Goal: Information Seeking & Learning: Compare options

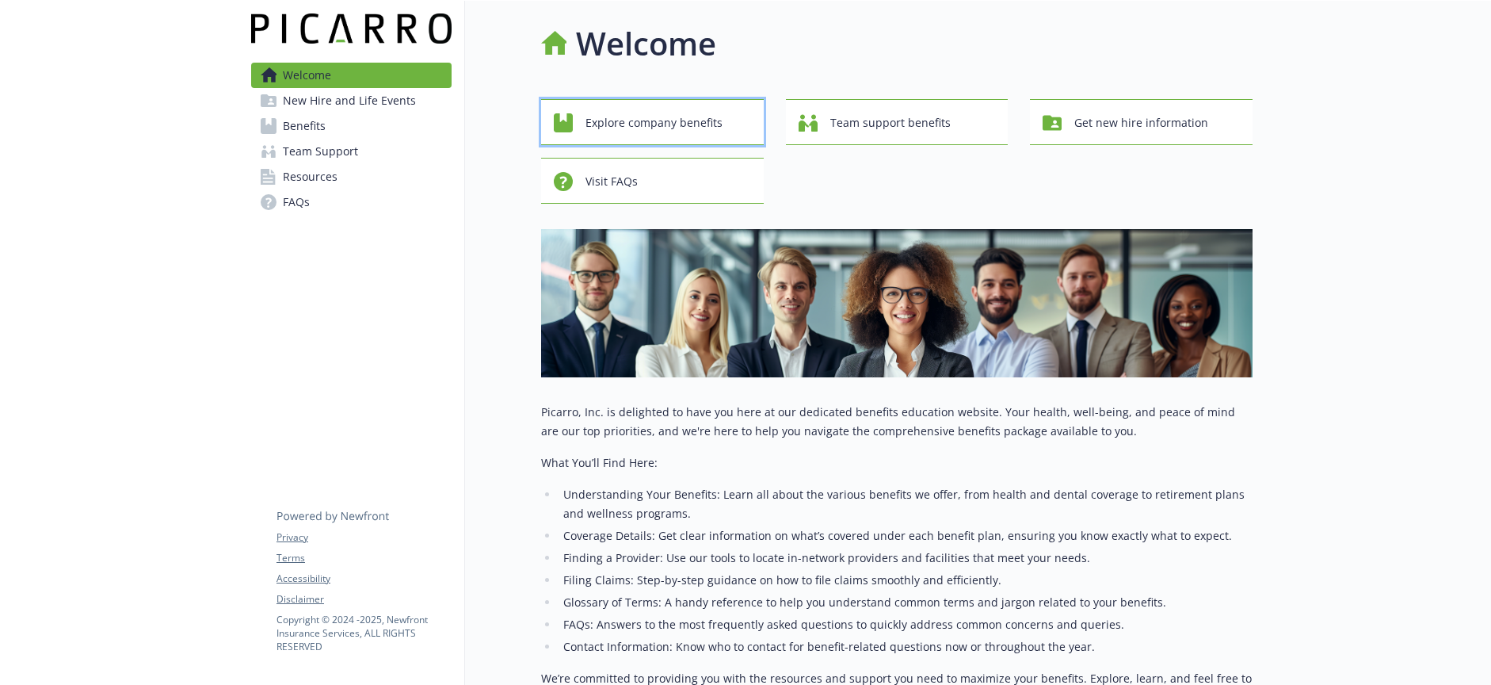
click at [667, 121] on span "Explore company benefits" at bounding box center [654, 123] width 137 height 30
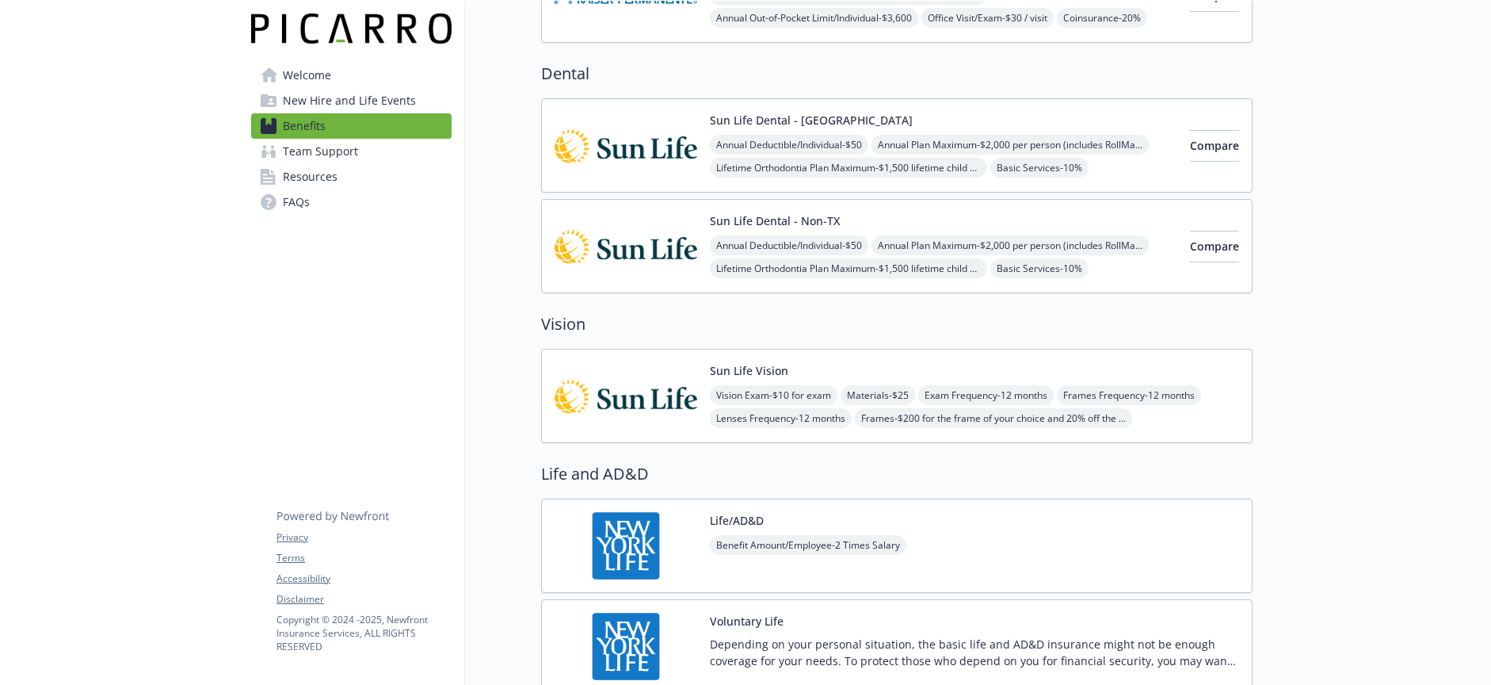
scroll to position [713, 0]
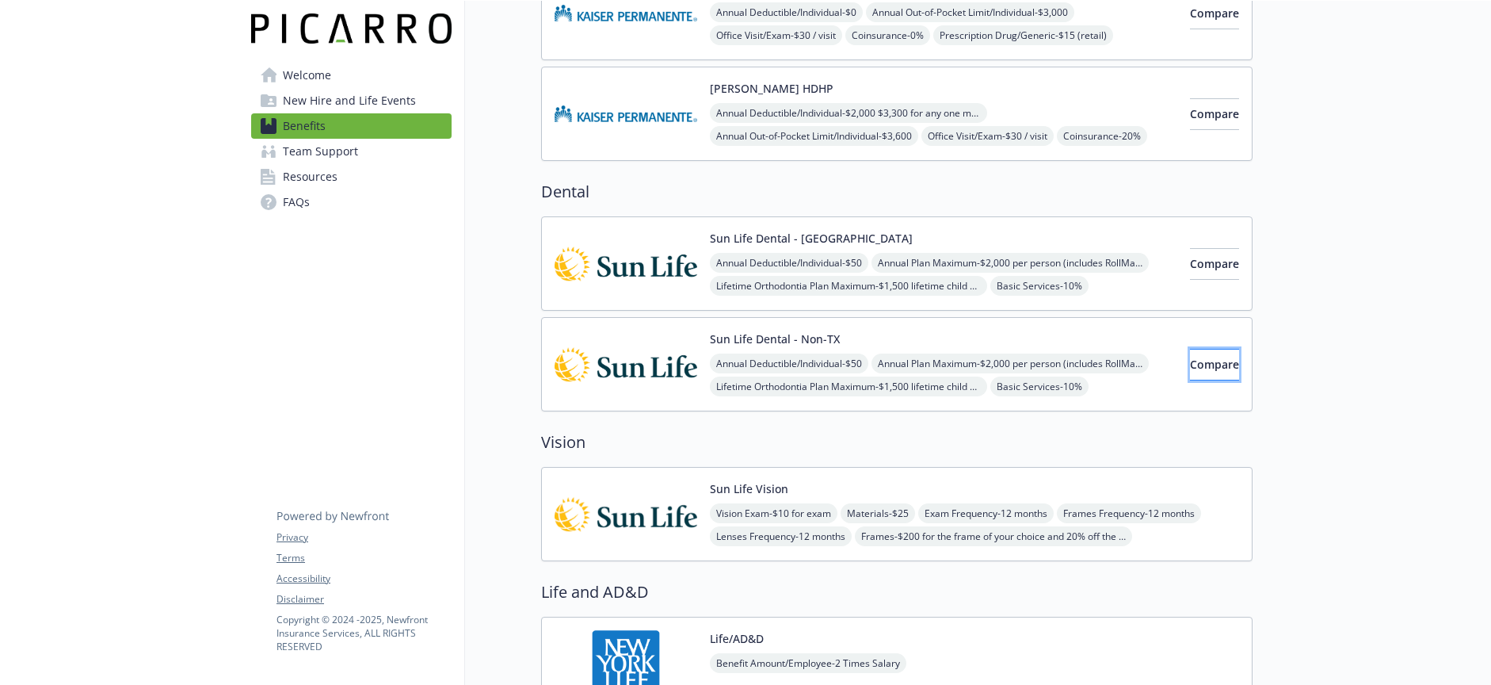
click at [1190, 361] on button "Compare" at bounding box center [1214, 365] width 49 height 32
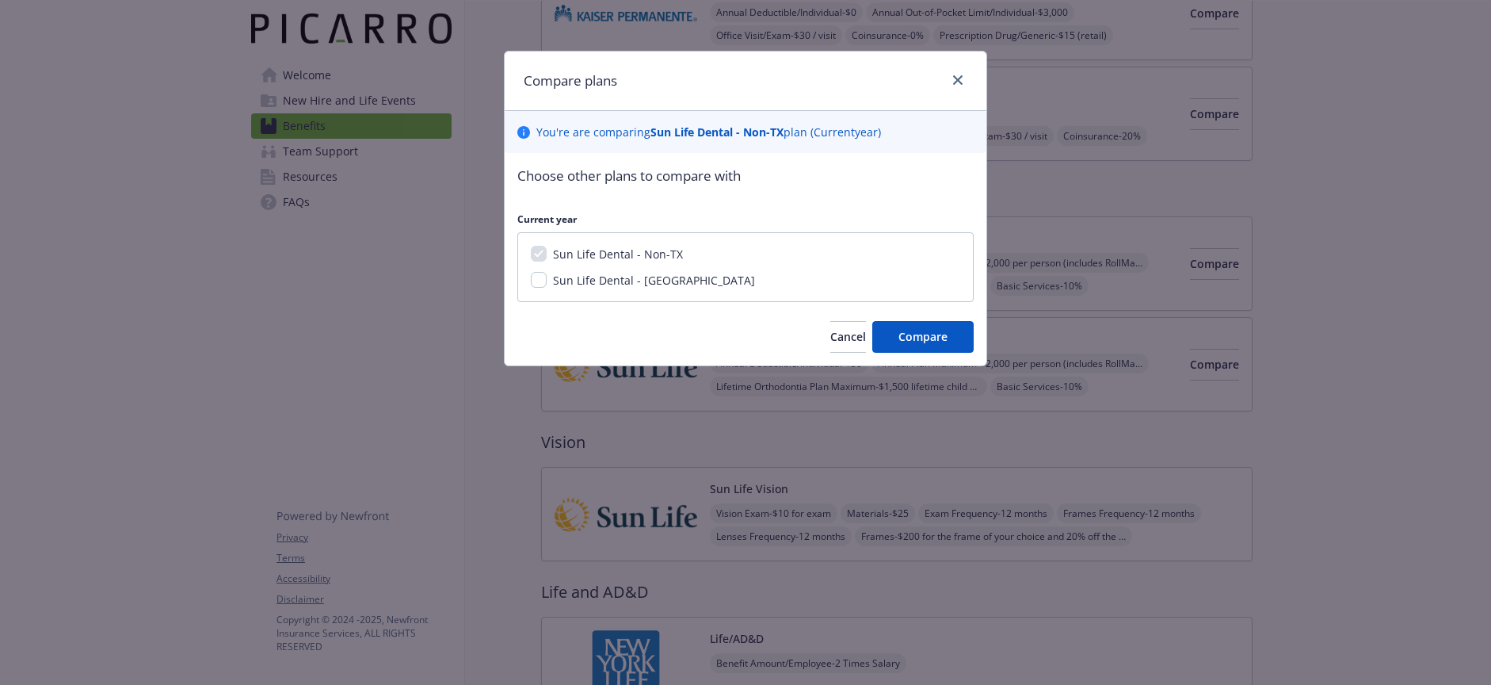
click at [617, 279] on span "Sun Life Dental - [GEOGRAPHIC_DATA]" at bounding box center [654, 280] width 202 height 15
click at [547, 279] on input "Sun Life Dental - [GEOGRAPHIC_DATA]" at bounding box center [539, 280] width 16 height 16
checkbox input "true"
click at [927, 334] on span "Compare" at bounding box center [923, 336] width 49 height 15
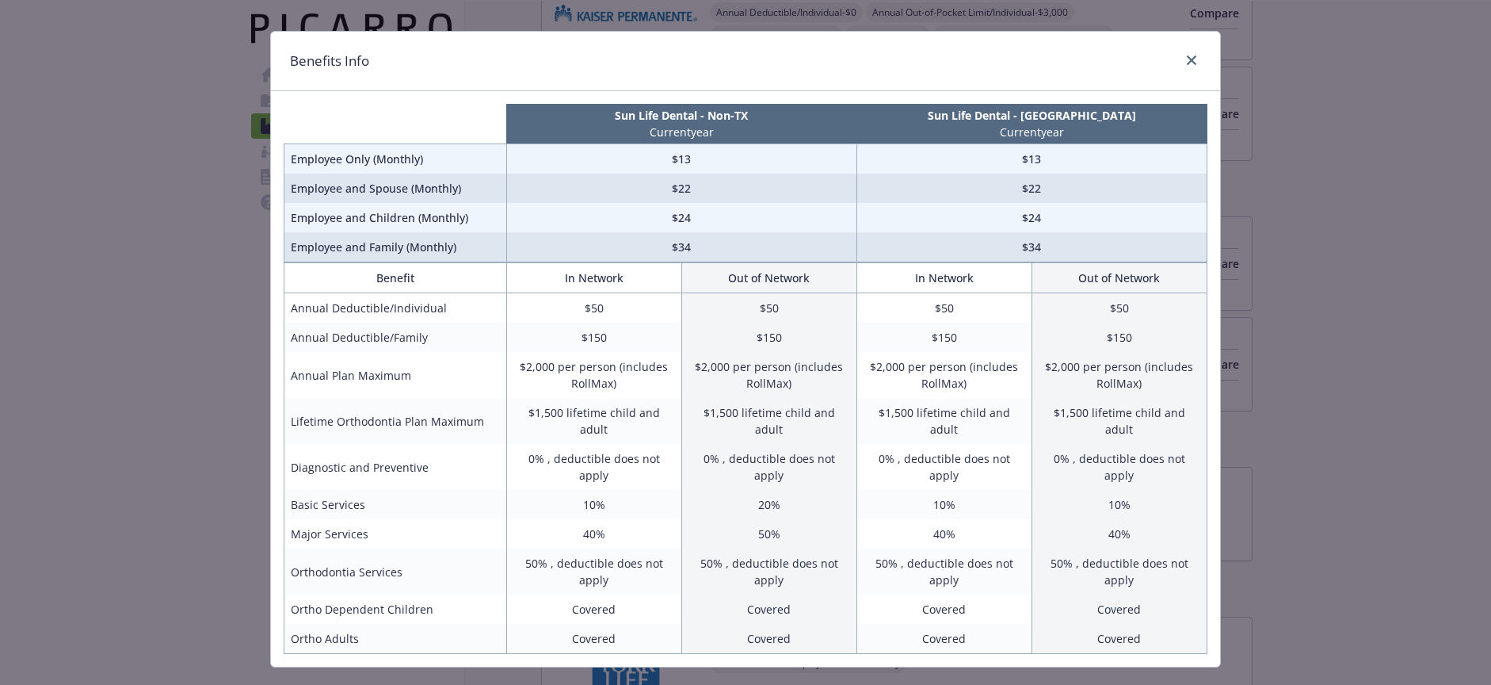
scroll to position [0, 0]
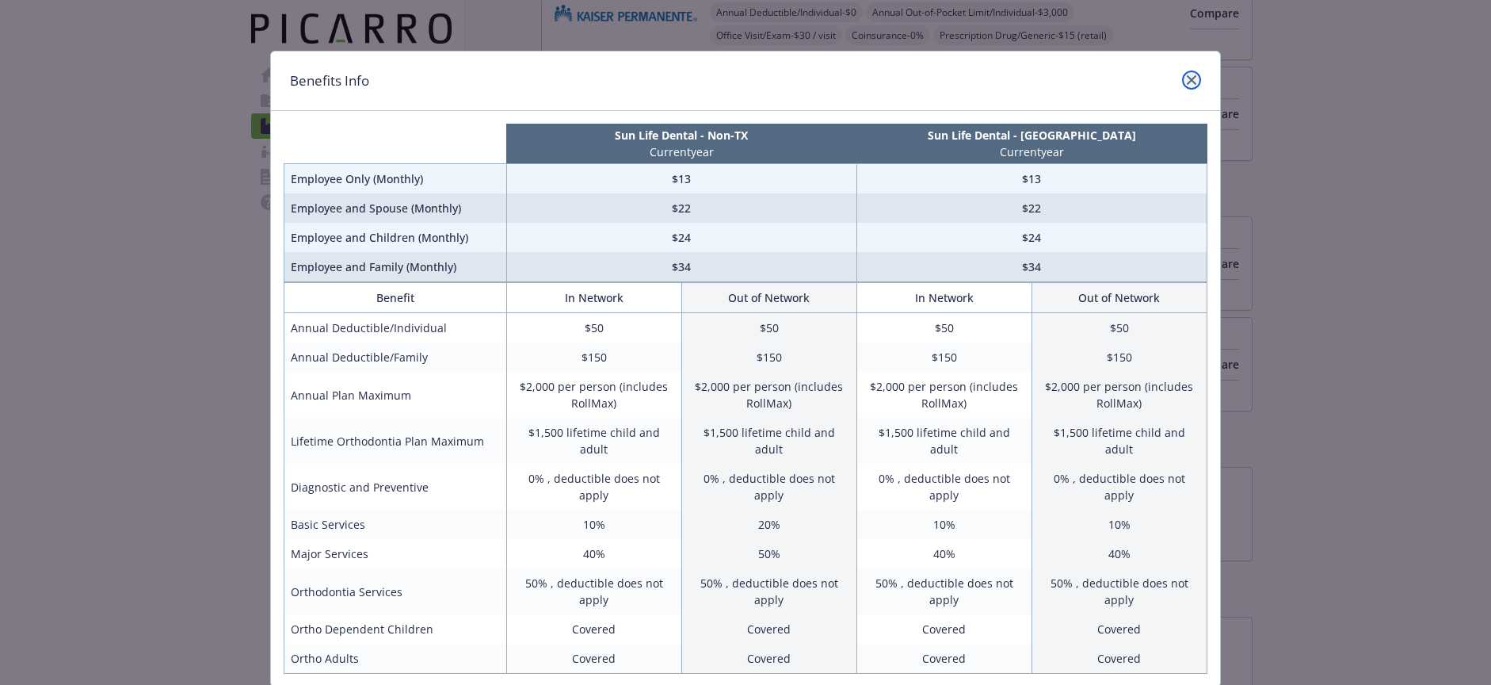
click at [1187, 80] on icon "close" at bounding box center [1192, 80] width 10 height 10
